Goal: Task Accomplishment & Management: Manage account settings

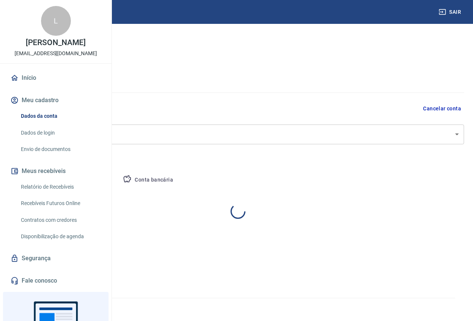
select select "DF"
select select "business"
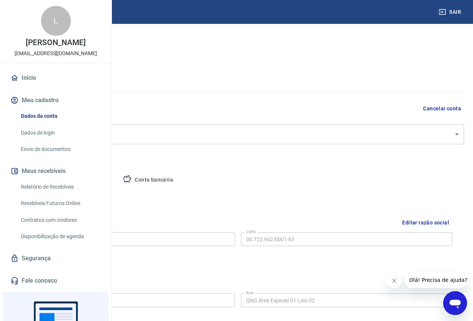
click at [179, 175] on button "Conta bancária" at bounding box center [148, 180] width 62 height 18
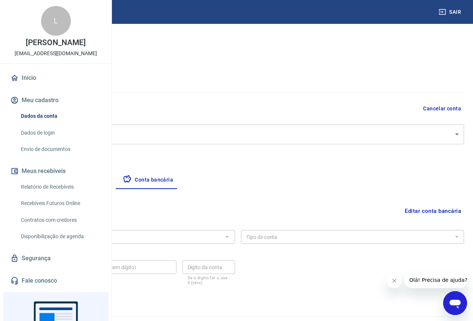
scroll to position [19, 0]
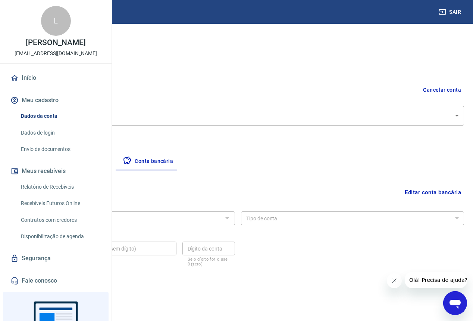
click at [54, 36] on div "L" at bounding box center [56, 21] width 30 height 30
click at [41, 124] on link "Dados da conta" at bounding box center [60, 116] width 85 height 15
select select "DF"
select select "business"
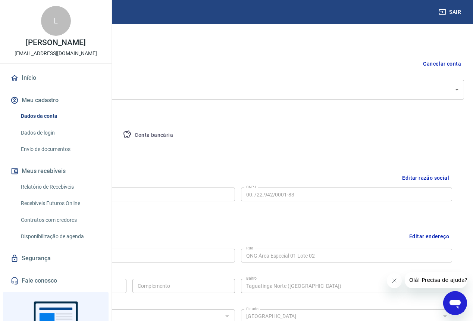
scroll to position [43, 0]
click at [117, 135] on button "Pessoa titular" at bounding box center [87, 137] width 59 height 18
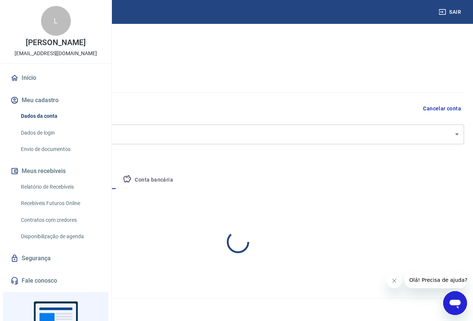
scroll to position [0, 0]
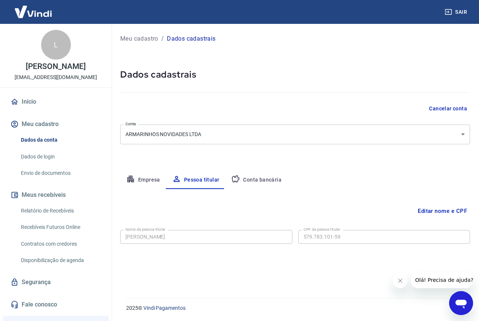
click at [398, 277] on button "Fechar mensagem da empresa" at bounding box center [400, 281] width 15 height 15
click at [243, 181] on button "Conta bancária" at bounding box center [256, 180] width 62 height 18
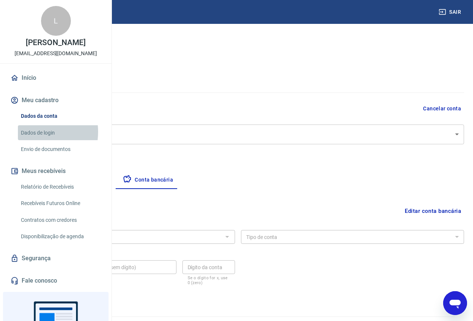
click at [31, 141] on link "Dados de login" at bounding box center [60, 132] width 85 height 15
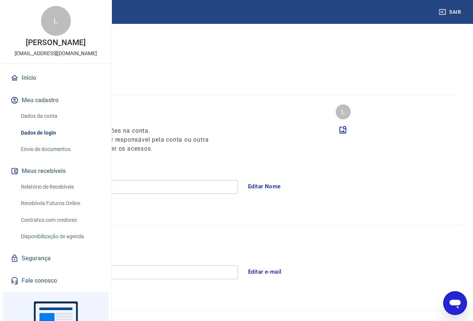
click at [285, 189] on button "Editar Nome" at bounding box center [264, 187] width 41 height 16
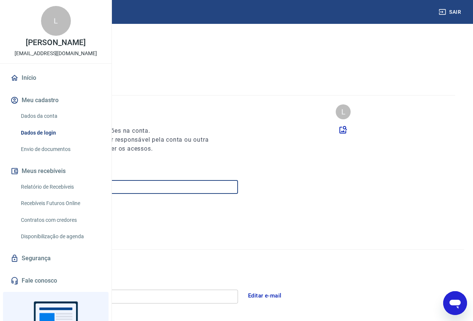
drag, startPoint x: 149, startPoint y: 188, endPoint x: 65, endPoint y: 181, distance: 85.0
click at [65, 181] on div "Sair L Luciana de Azevedo Leite financeiro@armarinhonovidades.com.br Início Meu…" at bounding box center [236, 160] width 473 height 321
type input "[PERSON_NAME]"
click at [51, 216] on button "Salvar" at bounding box center [34, 214] width 33 height 16
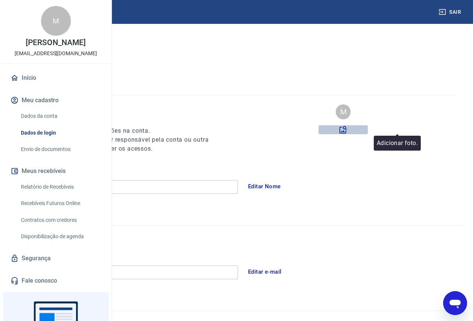
click at [348, 127] on icon at bounding box center [343, 129] width 9 height 9
click at [0, 0] on input "file" at bounding box center [0, 0] width 0 height 0
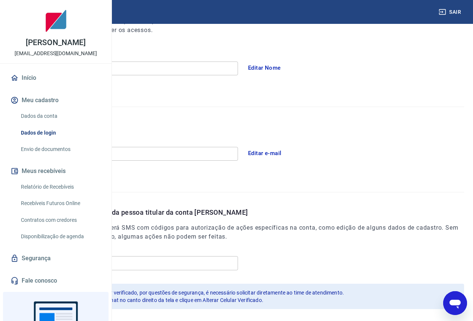
scroll to position [157, 0]
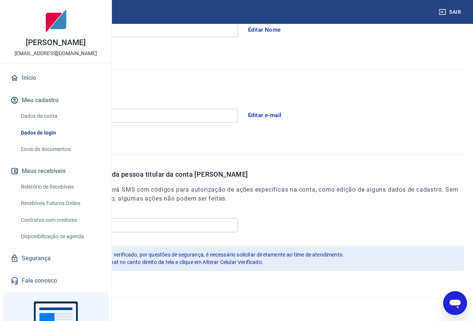
click at [24, 86] on link "Início" at bounding box center [56, 78] width 94 height 16
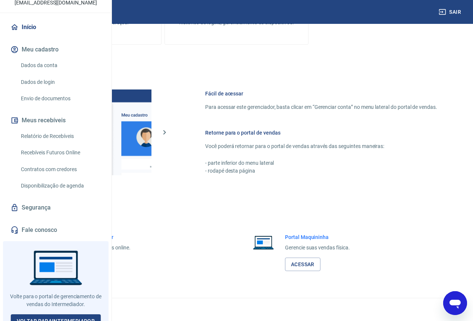
scroll to position [82, 0]
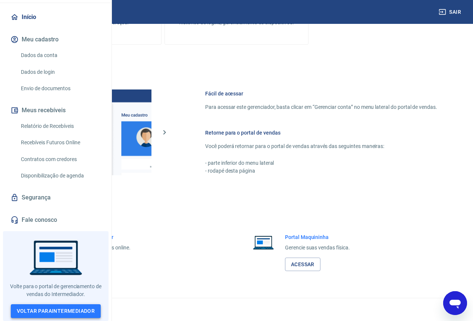
click at [81, 315] on link "Voltar para Intermediador" at bounding box center [56, 312] width 90 height 14
